Goal: Task Accomplishment & Management: Use online tool/utility

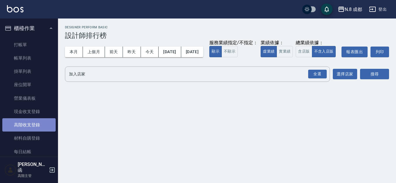
click at [29, 125] on link "高階收支登錄" at bounding box center [28, 124] width 53 height 13
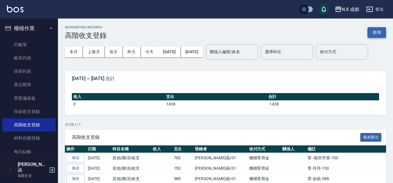
click at [376, 35] on button "新增" at bounding box center [376, 32] width 19 height 11
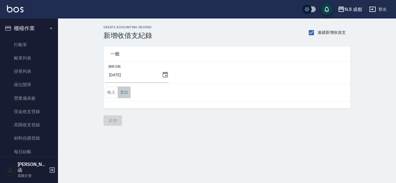
click at [126, 94] on button "支出" at bounding box center [124, 93] width 13 height 12
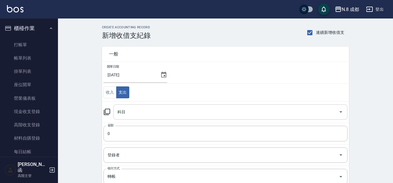
click at [131, 110] on input "科目" at bounding box center [226, 112] width 220 height 10
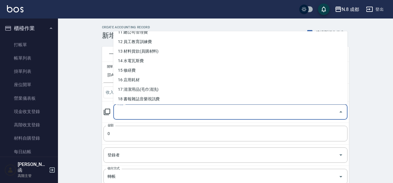
scroll to position [111, 0]
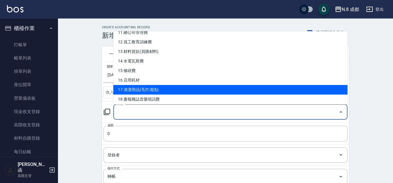
click at [160, 85] on li "17 清潔用品(毛巾清洗)" at bounding box center [230, 90] width 234 height 10
type input "17 清潔用品(毛巾清洗)"
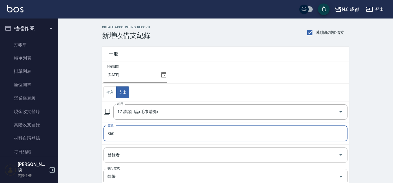
click at [116, 149] on div "登錄者" at bounding box center [225, 155] width 244 height 15
type input "860"
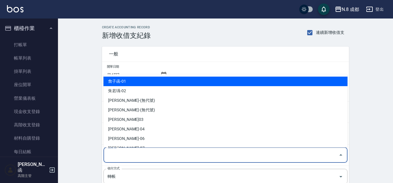
click at [146, 78] on li "詹子函-01" at bounding box center [225, 82] width 244 height 10
type input "詹子函-01"
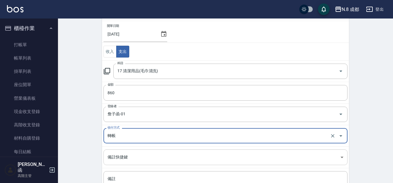
scroll to position [87, 0]
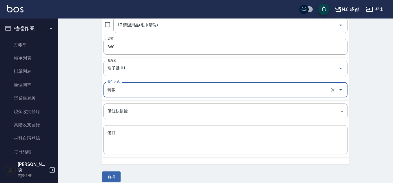
click at [128, 97] on div "轉帳 收付方式" at bounding box center [225, 89] width 244 height 15
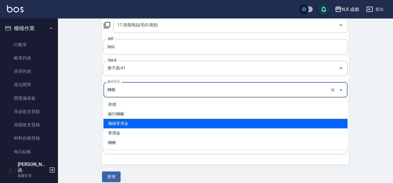
click at [126, 123] on li "櫃檯零用金" at bounding box center [225, 124] width 244 height 10
type input "櫃檯零用金"
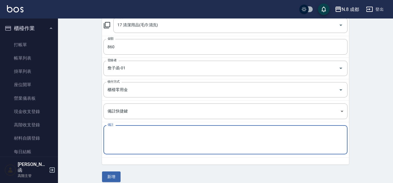
click at [127, 139] on textarea "備註" at bounding box center [225, 140] width 236 height 20
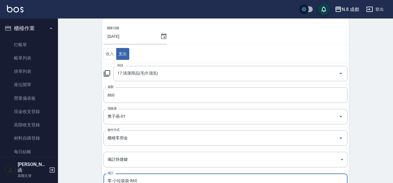
scroll to position [93, 0]
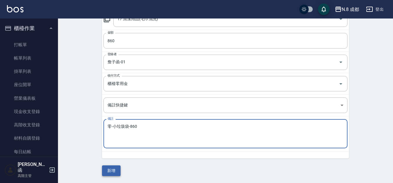
type textarea "零-小垃圾袋-860"
click at [115, 171] on button "新增" at bounding box center [111, 171] width 19 height 11
